Goal: Information Seeking & Learning: Learn about a topic

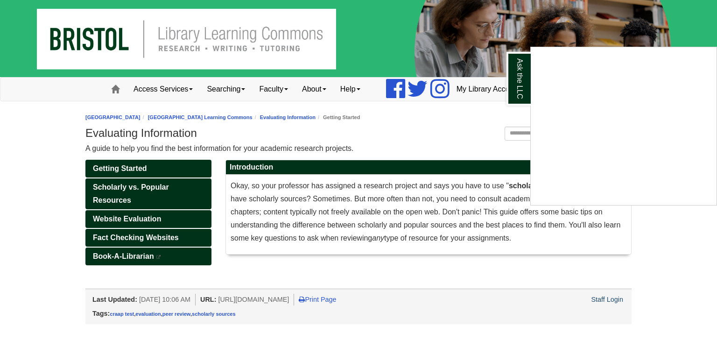
click at [678, 225] on div "Ask the LLC" at bounding box center [358, 170] width 717 height 341
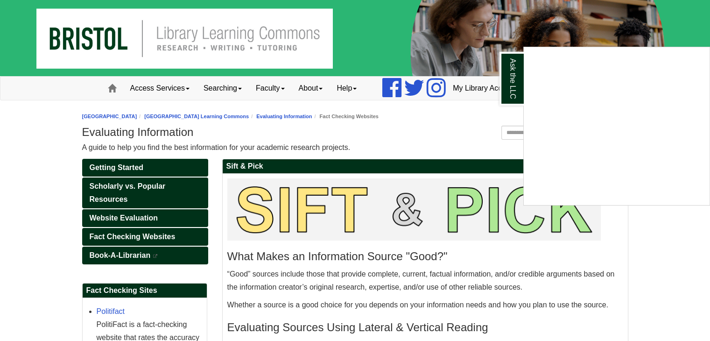
click at [456, 132] on div "Ask the LLC" at bounding box center [355, 170] width 710 height 341
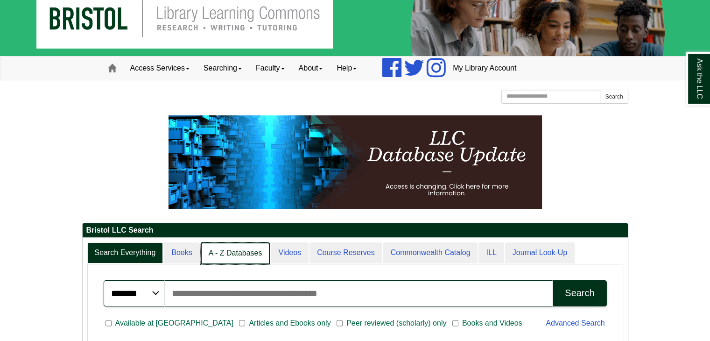
scroll to position [5, 4]
click at [243, 247] on link "A - Z Databases" at bounding box center [236, 253] width 70 height 22
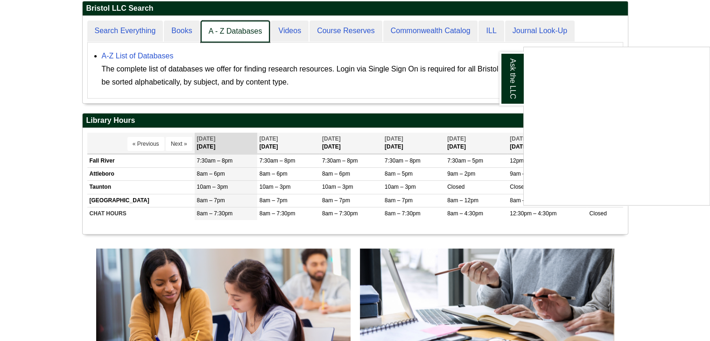
scroll to position [242, 0]
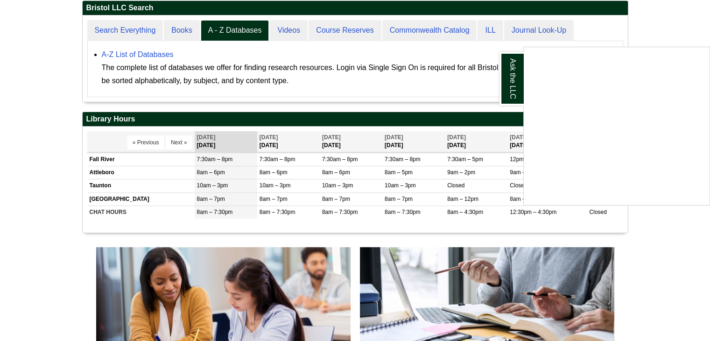
click at [684, 268] on div "Ask the LLC" at bounding box center [355, 170] width 710 height 341
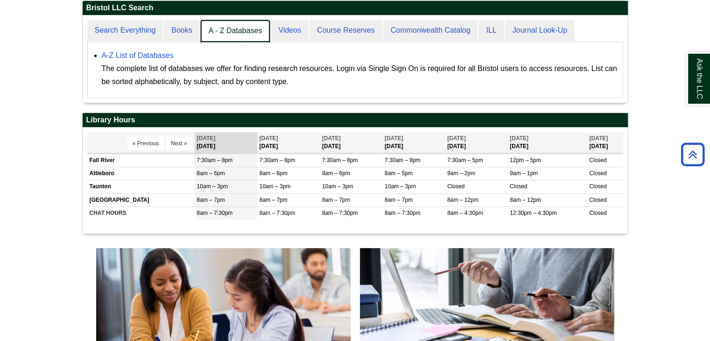
scroll to position [86, 546]
click at [232, 35] on link "A - Z Databases" at bounding box center [236, 31] width 70 height 22
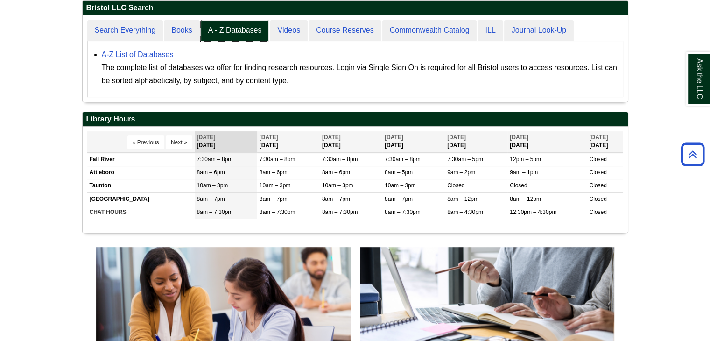
scroll to position [248, 0]
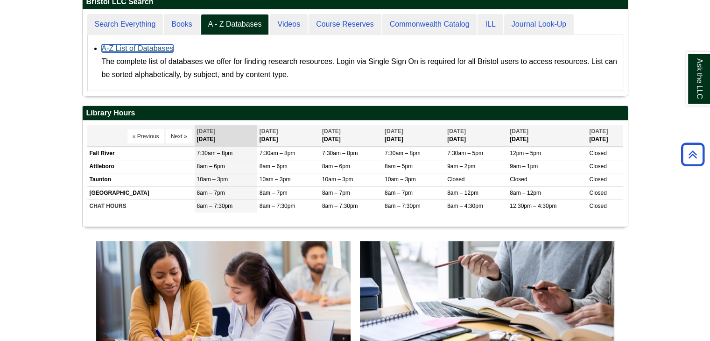
click at [160, 47] on link "A-Z List of Databases" at bounding box center [138, 48] width 72 height 8
click at [146, 47] on link "A-Z List of Databases" at bounding box center [138, 48] width 72 height 8
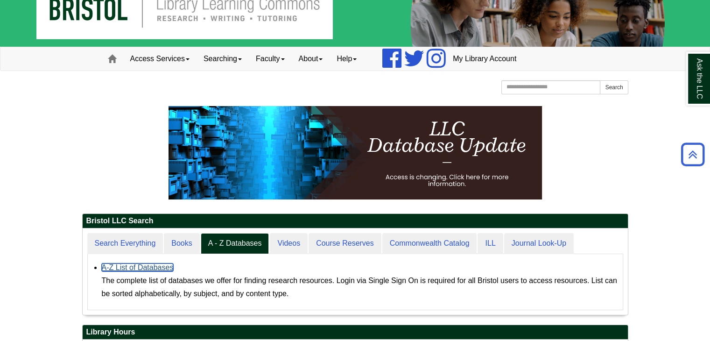
scroll to position [0, 0]
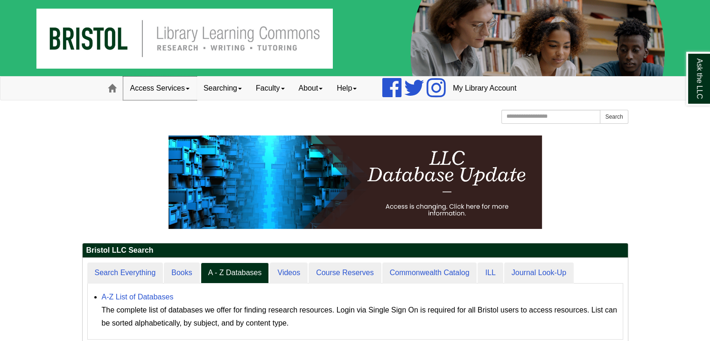
click at [179, 91] on link "Access Services" at bounding box center [159, 88] width 73 height 23
